Goal: Navigation & Orientation: Understand site structure

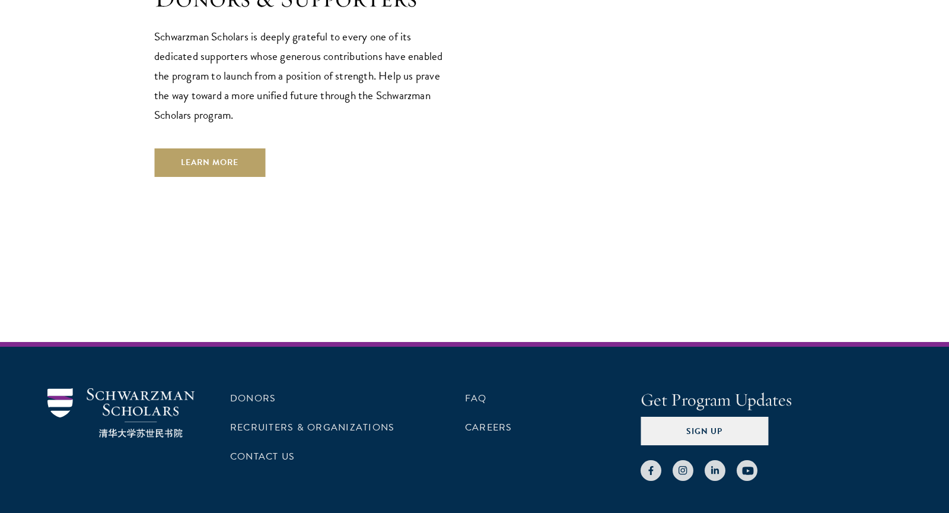
scroll to position [3550, 0]
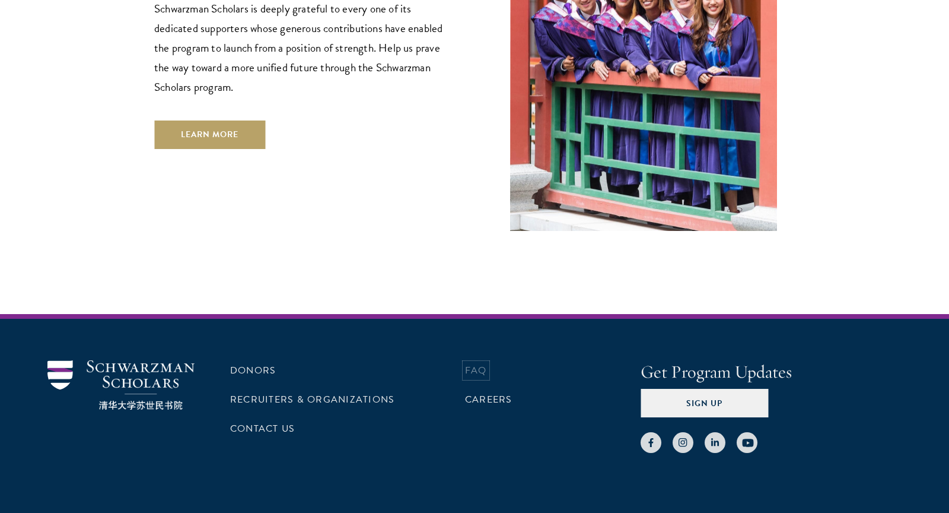
click at [480, 363] on link "FAQ" at bounding box center [476, 370] width 22 height 14
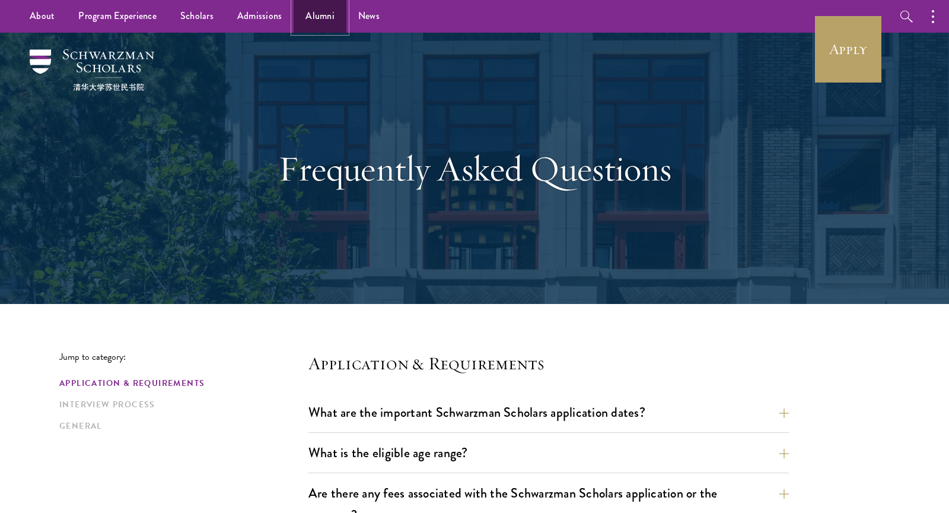
click at [330, 14] on link "Alumni" at bounding box center [320, 16] width 53 height 33
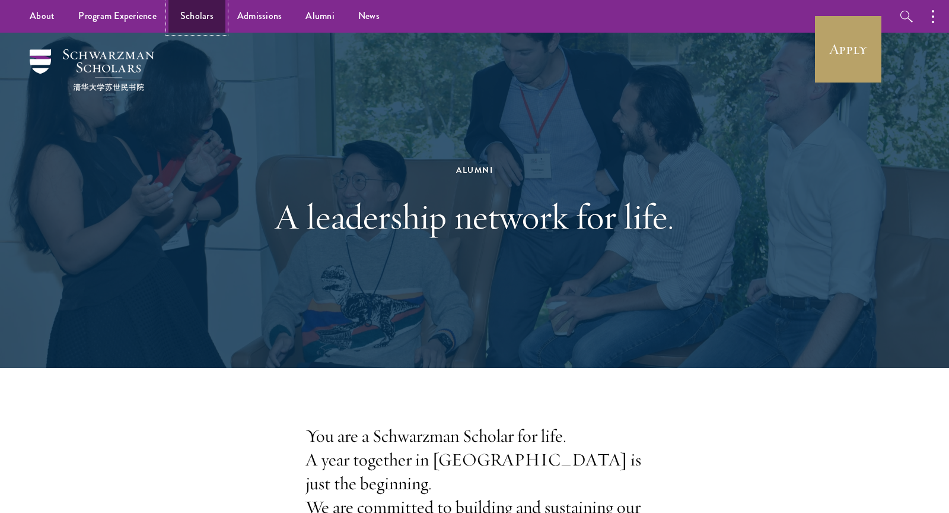
click at [195, 18] on link "Scholars" at bounding box center [197, 16] width 57 height 33
